Goal: Task Accomplishment & Management: Manage account settings

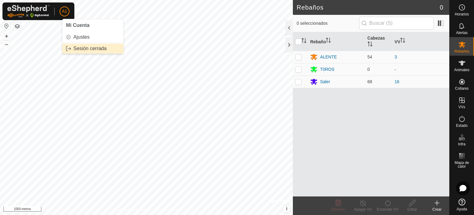
click at [86, 48] on link "Sesión cerrada" at bounding box center [92, 49] width 61 height 10
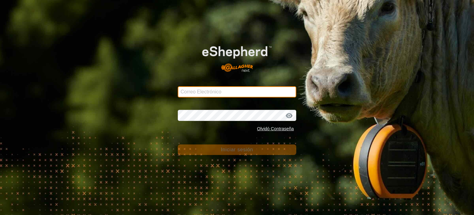
type input "[EMAIL_ADDRESS][DOMAIN_NAME]"
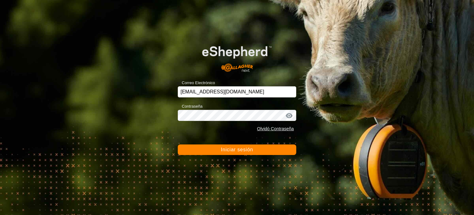
click at [248, 148] on font "Iniciar sesión" at bounding box center [237, 149] width 32 height 5
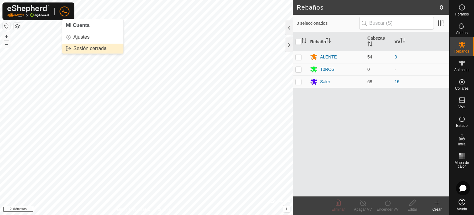
click at [84, 47] on link "Sesión cerrada" at bounding box center [92, 49] width 61 height 10
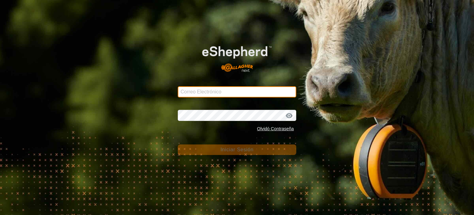
type input "[EMAIL_ADDRESS][DOMAIN_NAME]"
